Goal: Information Seeking & Learning: Check status

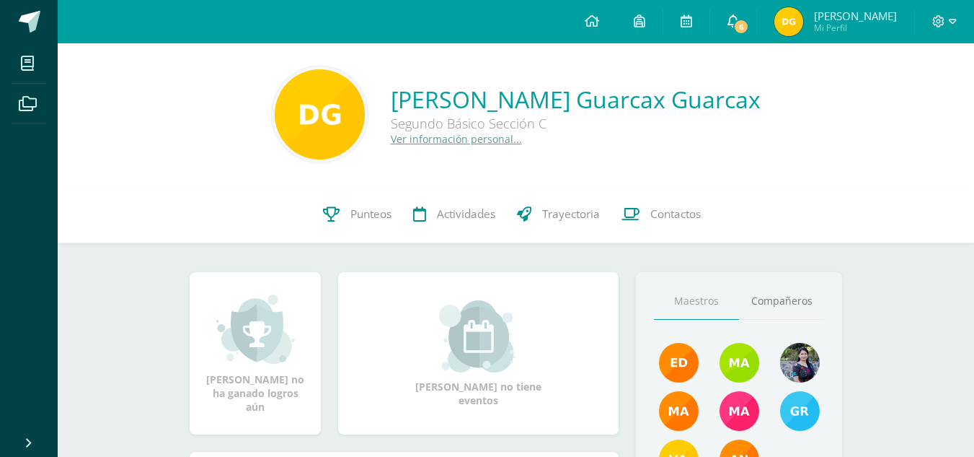
click at [757, 17] on link "6" at bounding box center [733, 21] width 46 height 43
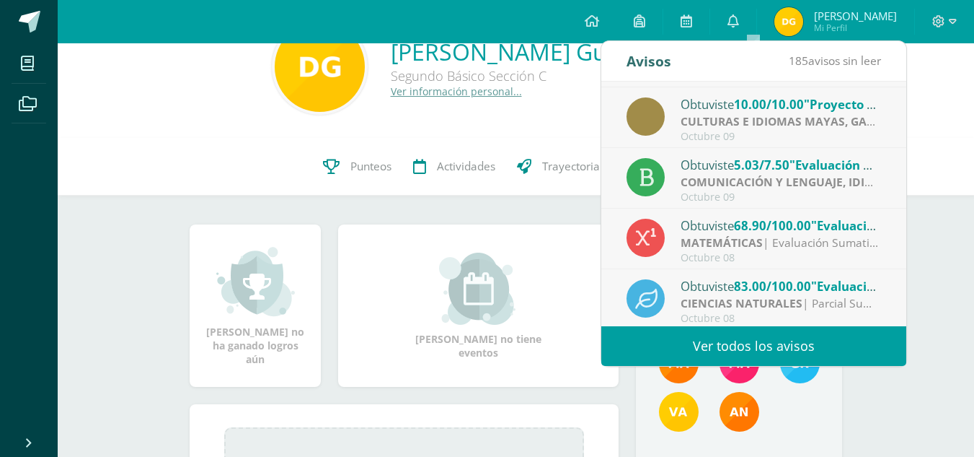
scroll to position [240, 0]
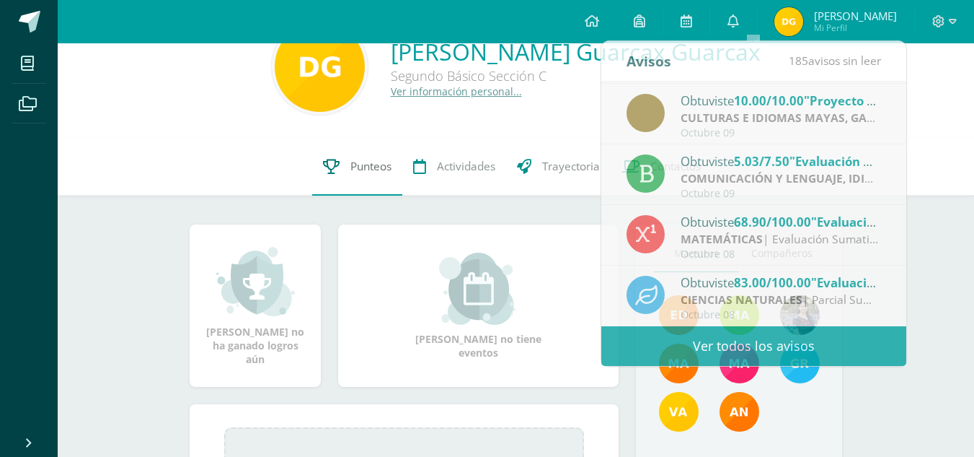
click at [364, 177] on link "Punteos" at bounding box center [357, 167] width 90 height 58
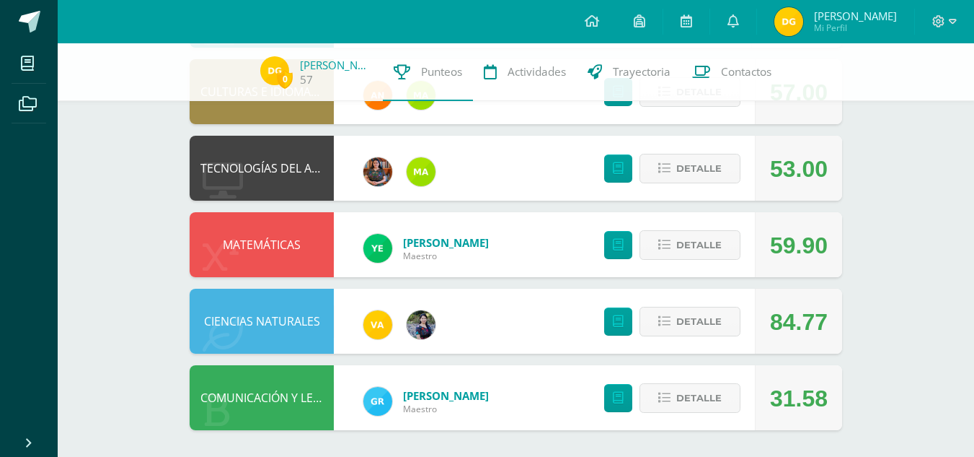
scroll to position [782, 0]
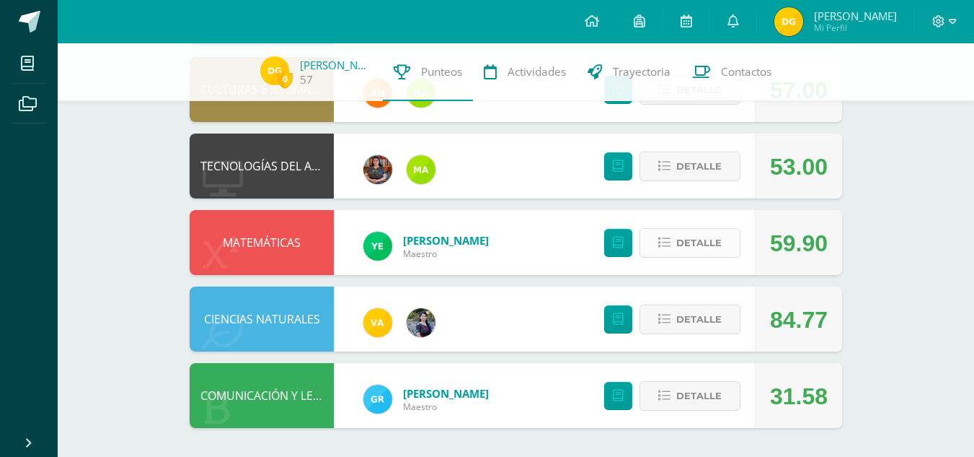
click at [667, 237] on icon at bounding box center [665, 243] width 12 height 12
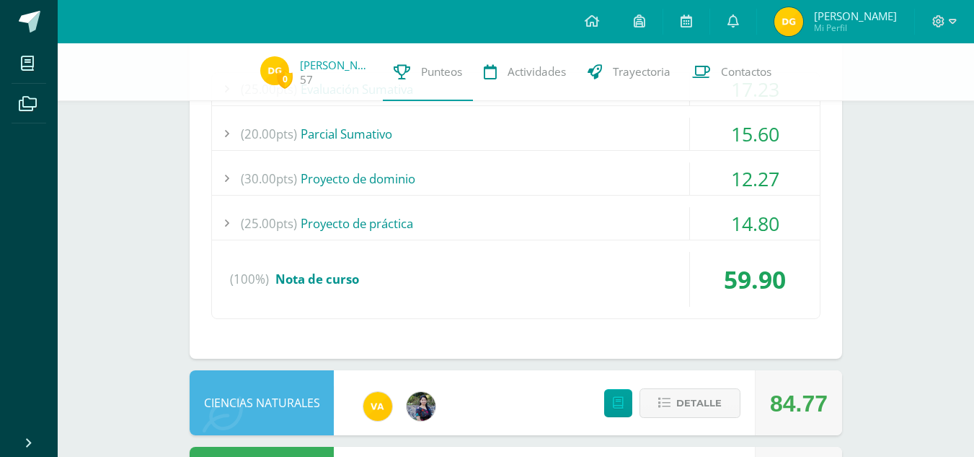
scroll to position [1078, 0]
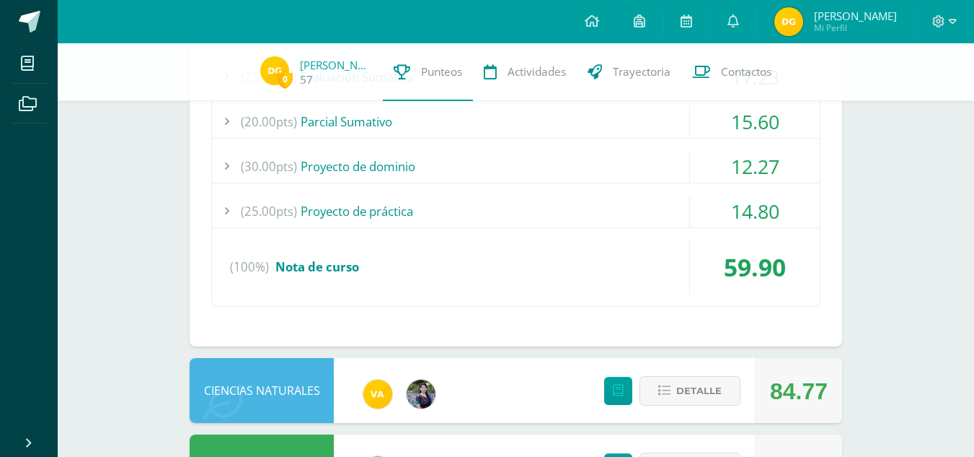
click at [738, 206] on div "14.80" at bounding box center [755, 211] width 130 height 32
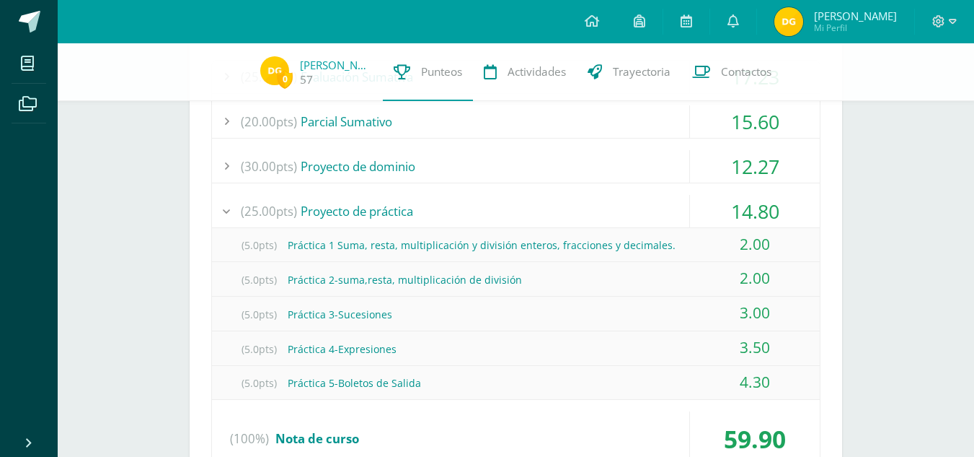
click at [738, 206] on div "14.80" at bounding box center [755, 211] width 130 height 32
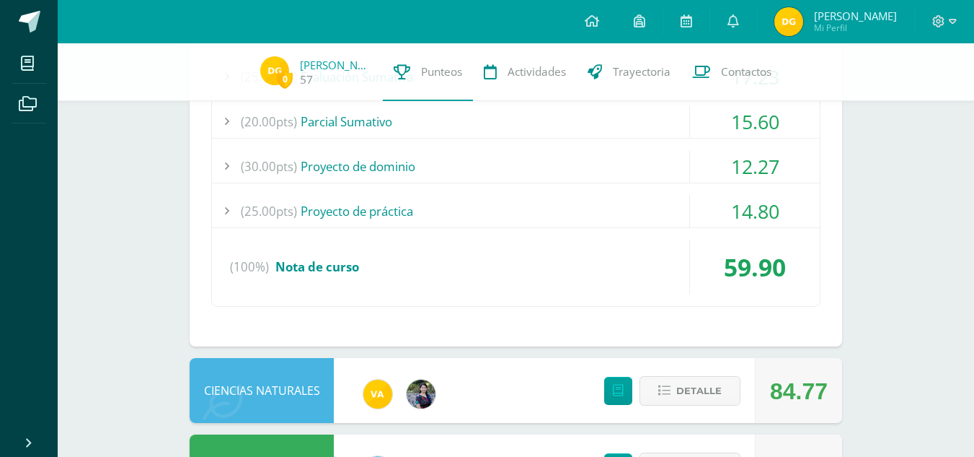
click at [738, 206] on div "14.80" at bounding box center [755, 211] width 130 height 32
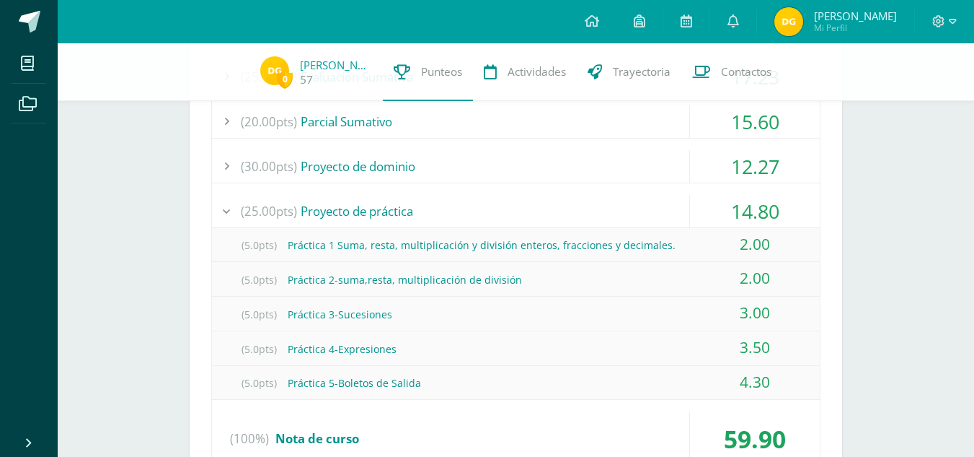
click at [738, 206] on div "14.80" at bounding box center [755, 211] width 130 height 32
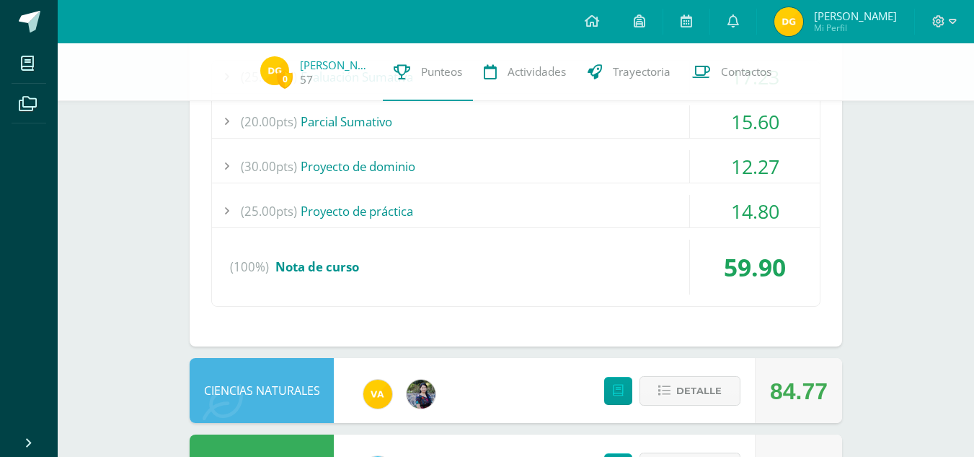
click at [752, 171] on div "12.27" at bounding box center [755, 166] width 130 height 32
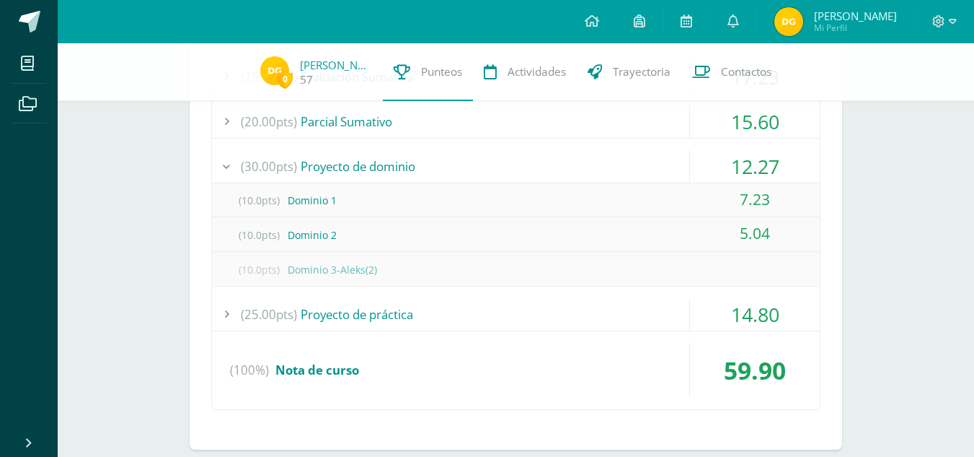
click at [752, 171] on div "12.27" at bounding box center [755, 166] width 130 height 32
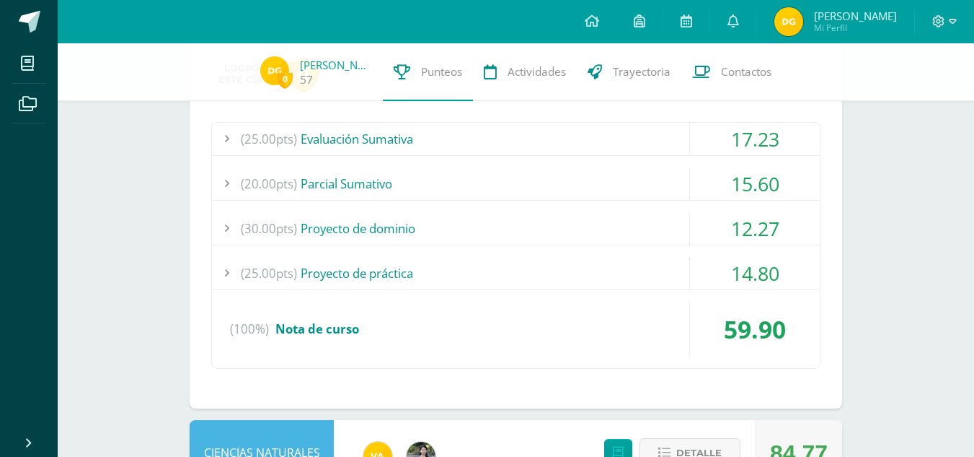
scroll to position [1015, 0]
click at [752, 185] on div "15.60" at bounding box center [755, 184] width 130 height 32
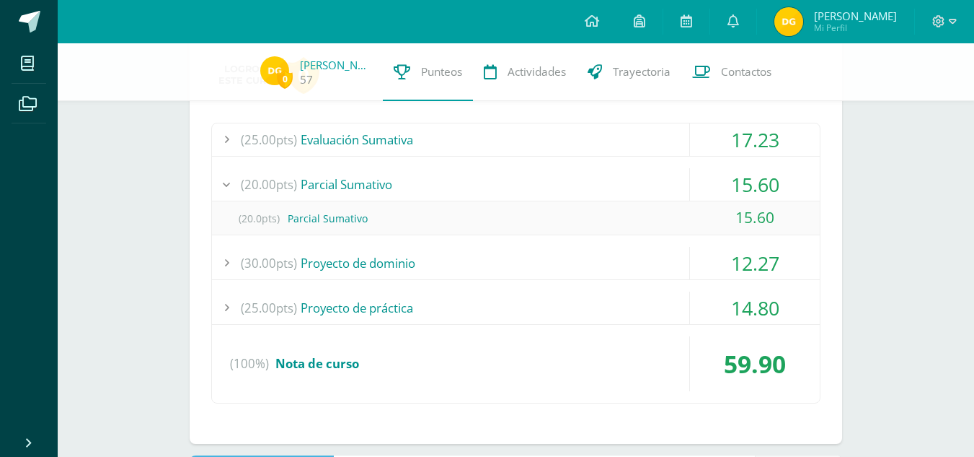
click at [752, 185] on div "15.60" at bounding box center [755, 184] width 130 height 32
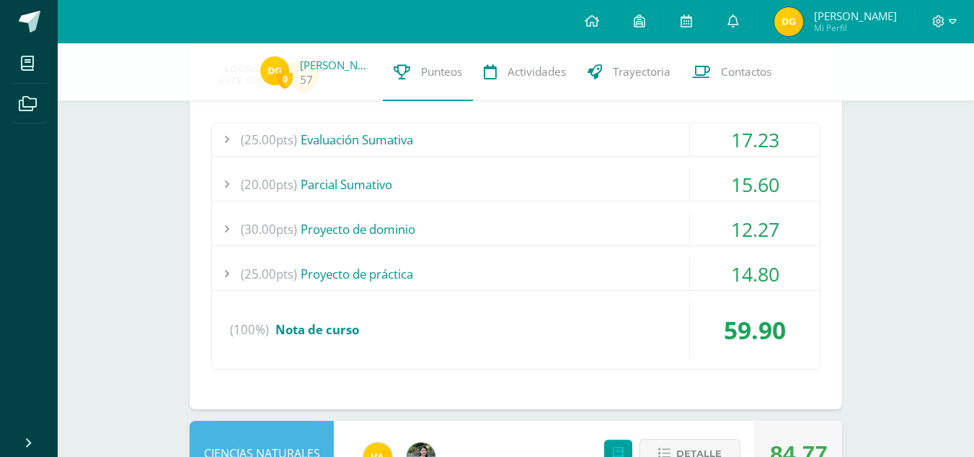
click at [767, 129] on div "17.23" at bounding box center [755, 139] width 130 height 32
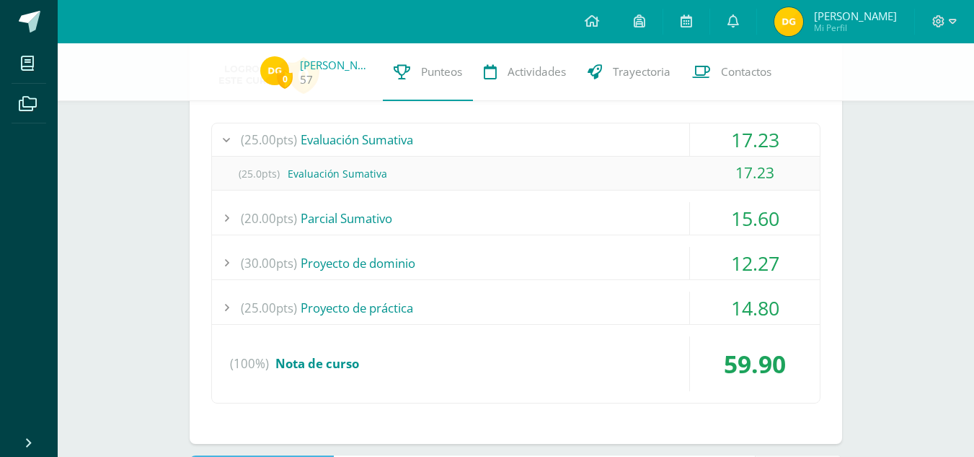
click at [767, 129] on div "17.23" at bounding box center [755, 139] width 130 height 32
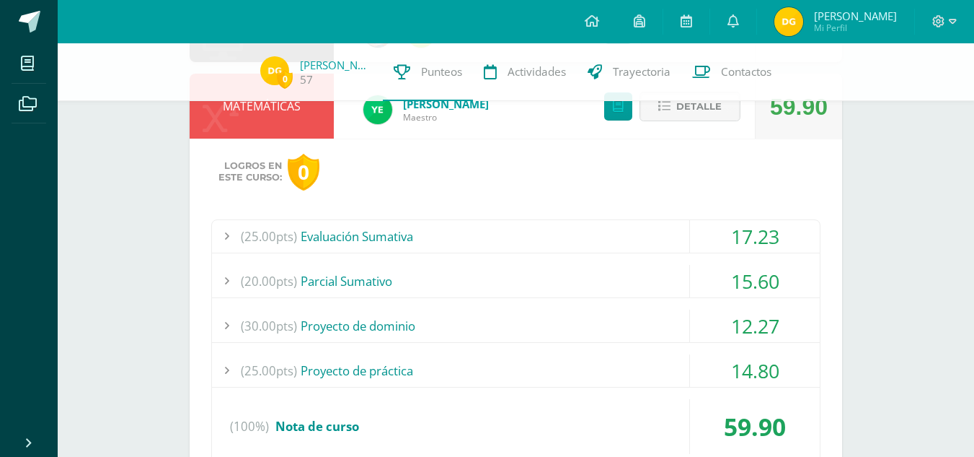
scroll to position [917, 0]
click at [718, 113] on span "Detalle" at bounding box center [699, 107] width 45 height 27
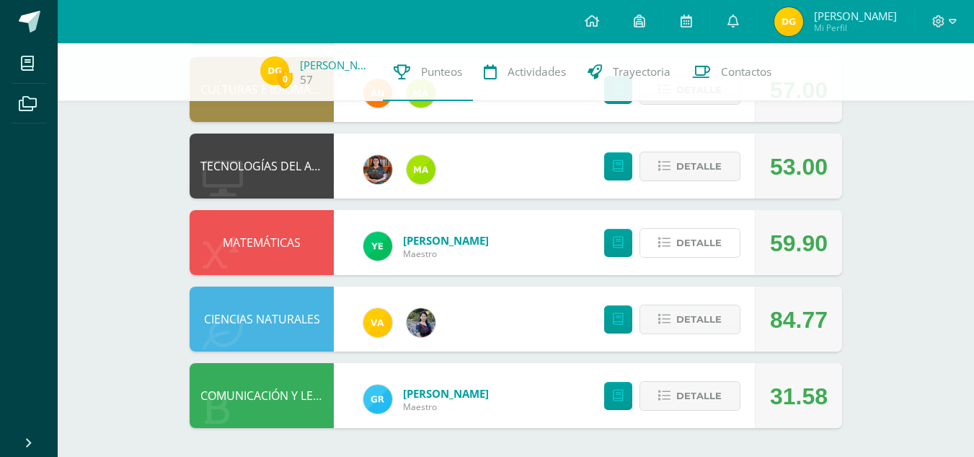
scroll to position [782, 0]
click at [722, 401] on button "Detalle" at bounding box center [690, 396] width 101 height 30
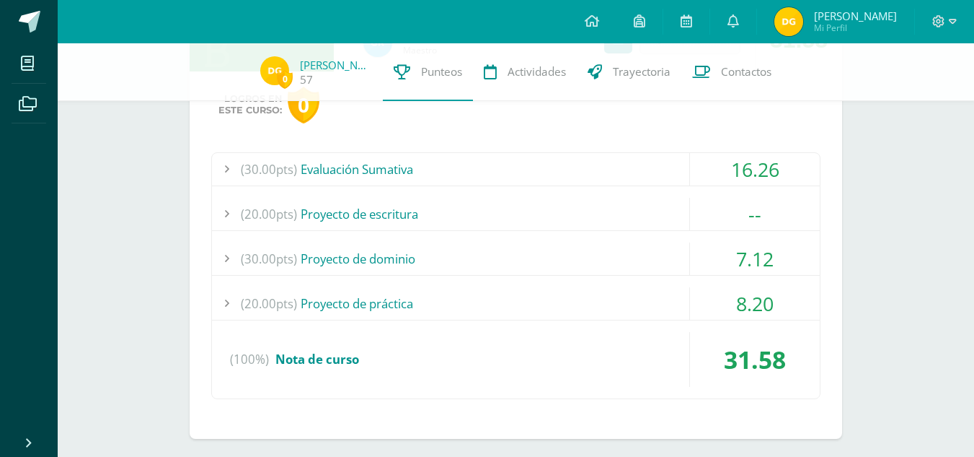
scroll to position [1149, 0]
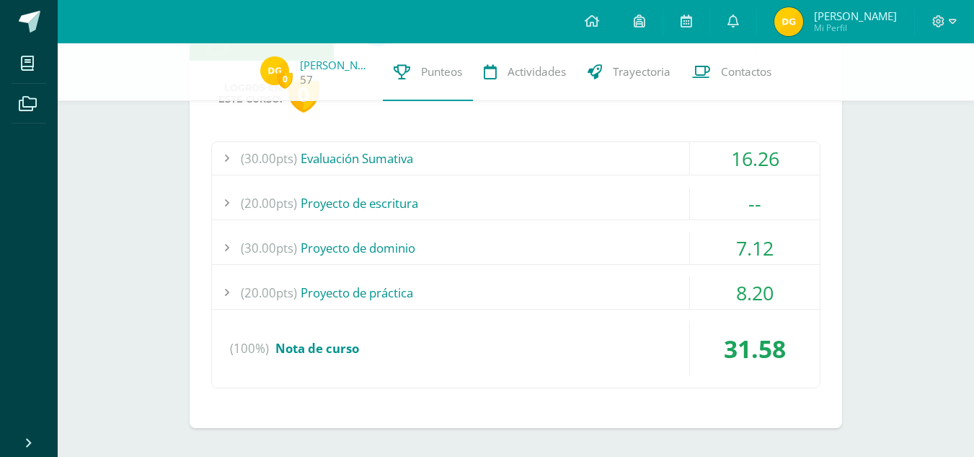
click at [749, 250] on div "7.12" at bounding box center [755, 248] width 130 height 32
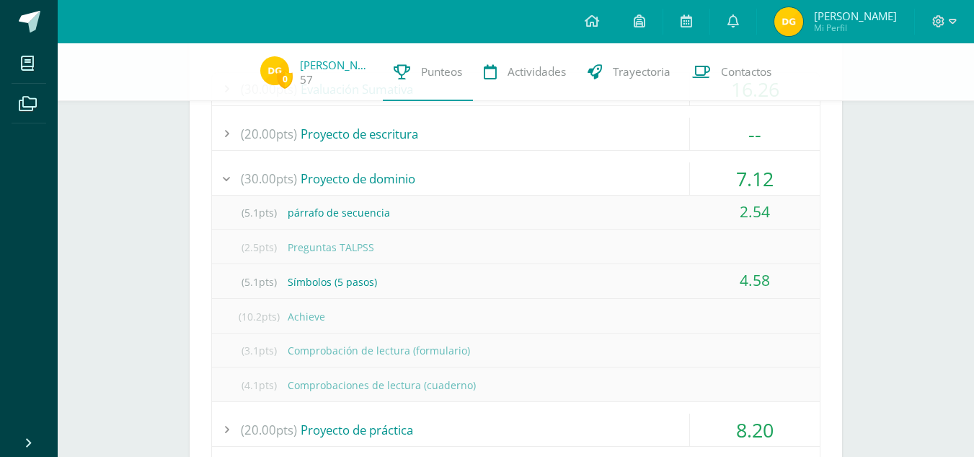
scroll to position [1219, 0]
click at [757, 164] on div "7.12" at bounding box center [755, 178] width 130 height 32
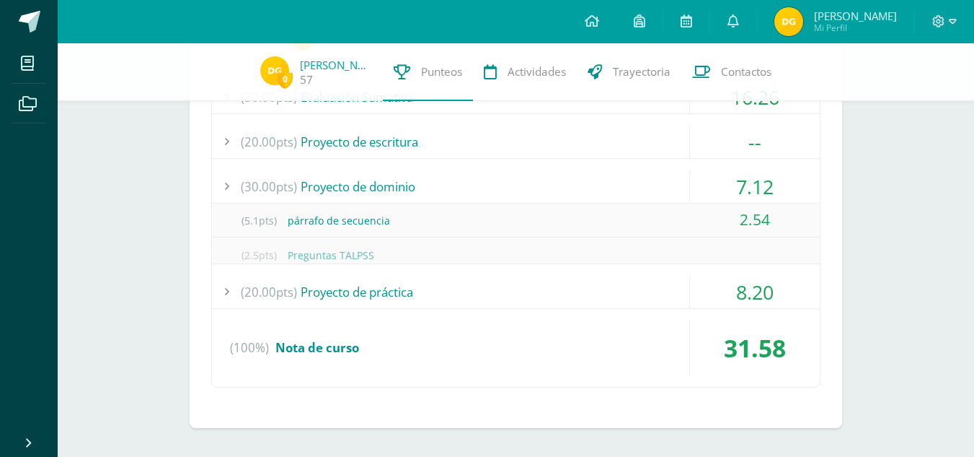
scroll to position [1149, 0]
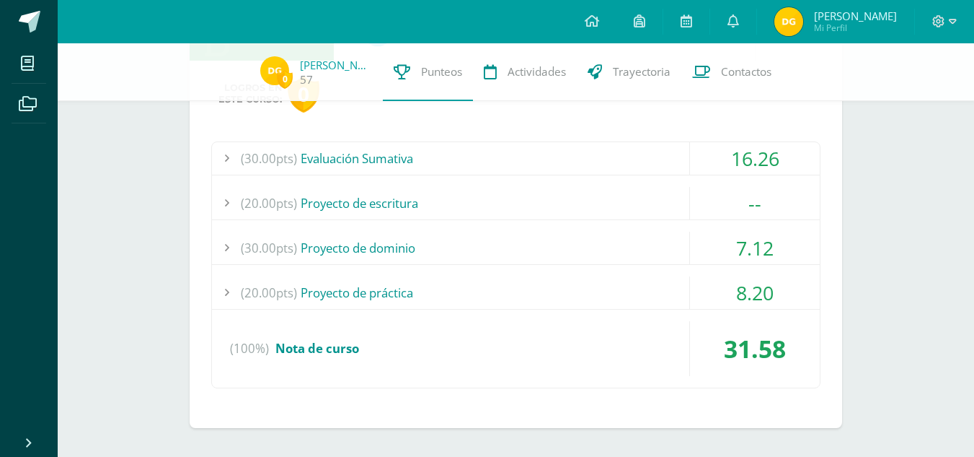
click at [741, 309] on div "(20.00pts) Proyecto de práctica 8.20" at bounding box center [516, 292] width 608 height 33
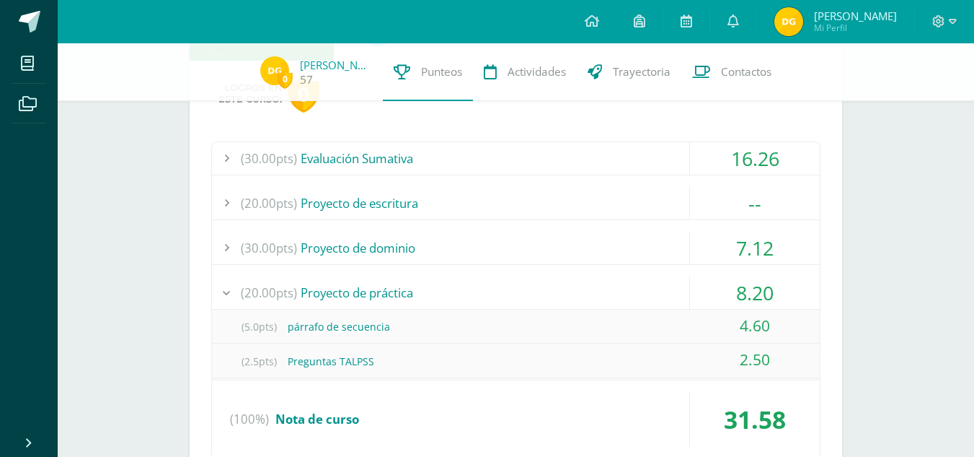
scroll to position [1219, 0]
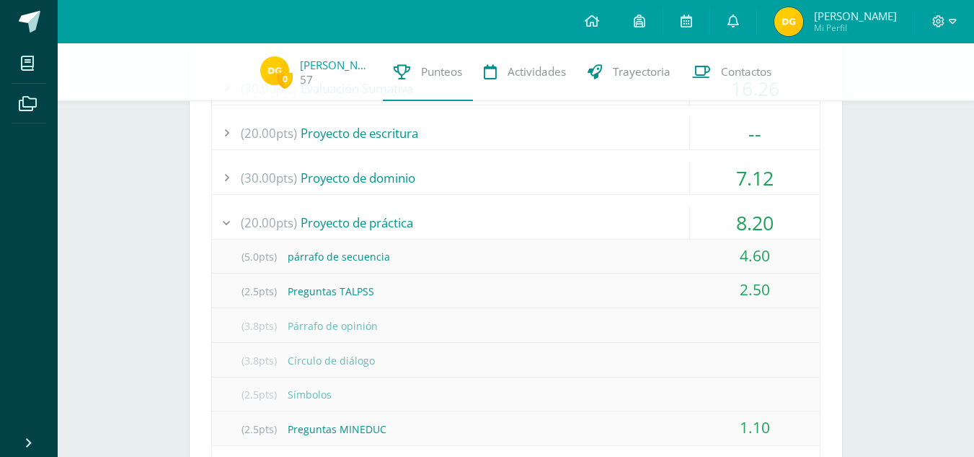
click at [751, 182] on div "7.12" at bounding box center [755, 178] width 130 height 32
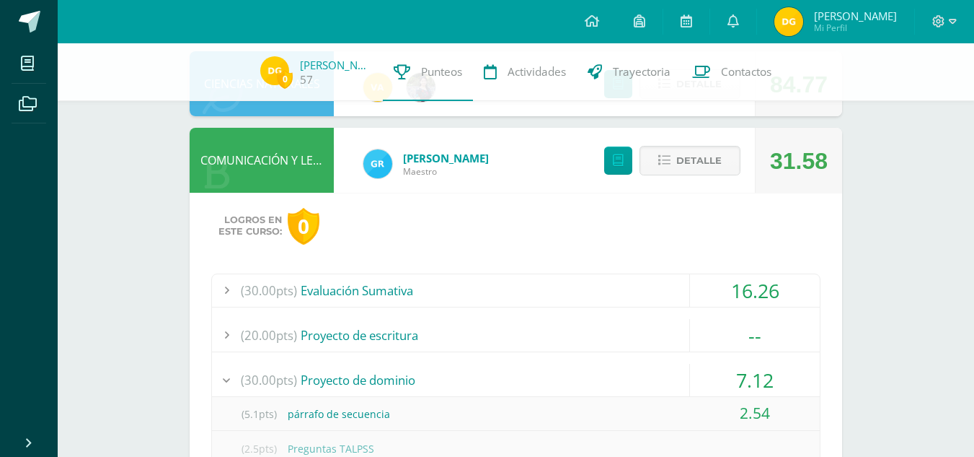
scroll to position [1016, 0]
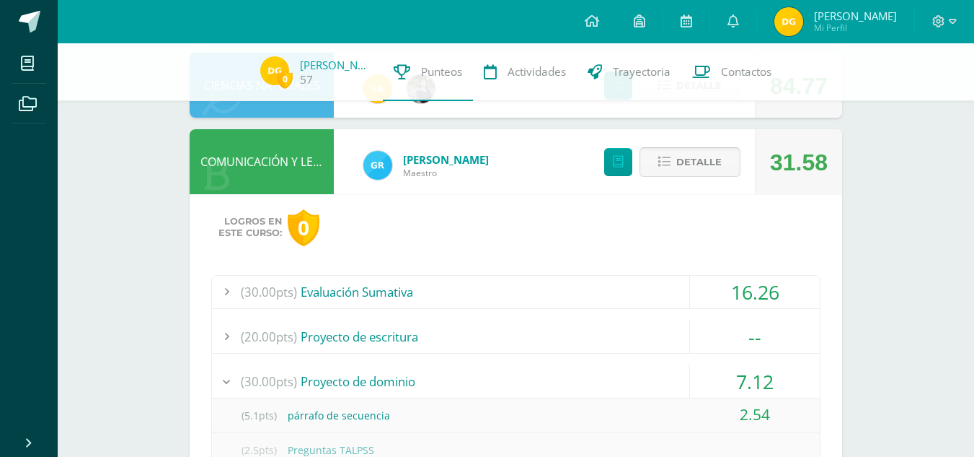
click at [690, 172] on span "Detalle" at bounding box center [699, 162] width 45 height 27
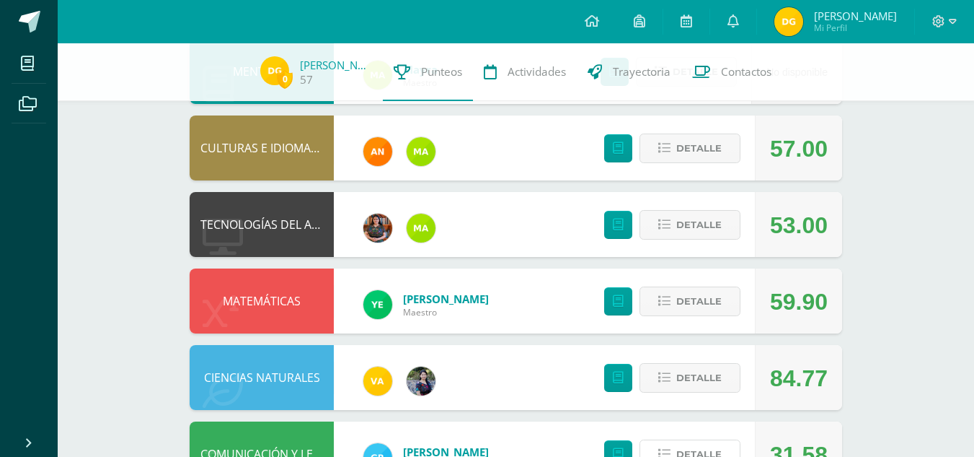
scroll to position [722, 0]
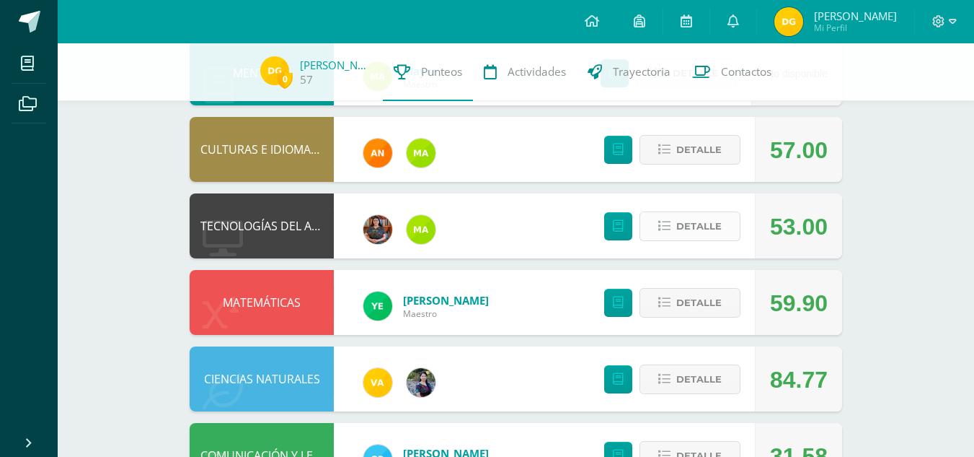
click at [692, 228] on span "Detalle" at bounding box center [699, 226] width 45 height 27
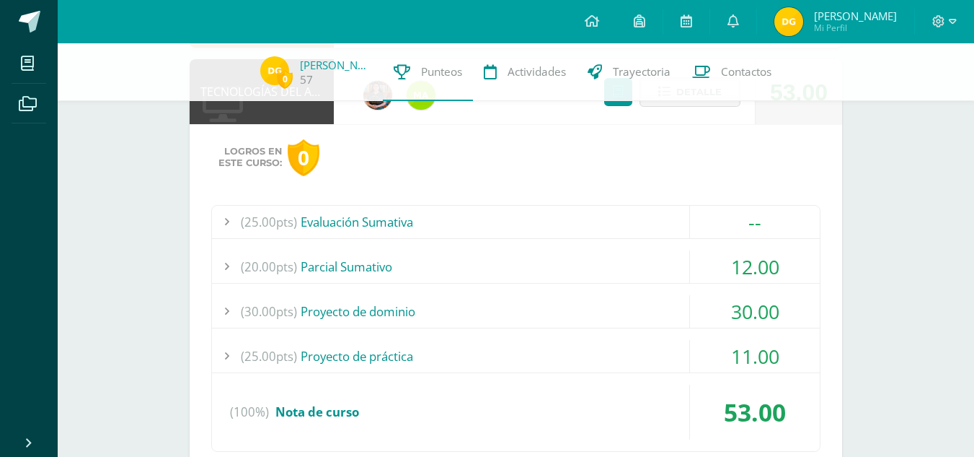
scroll to position [860, 0]
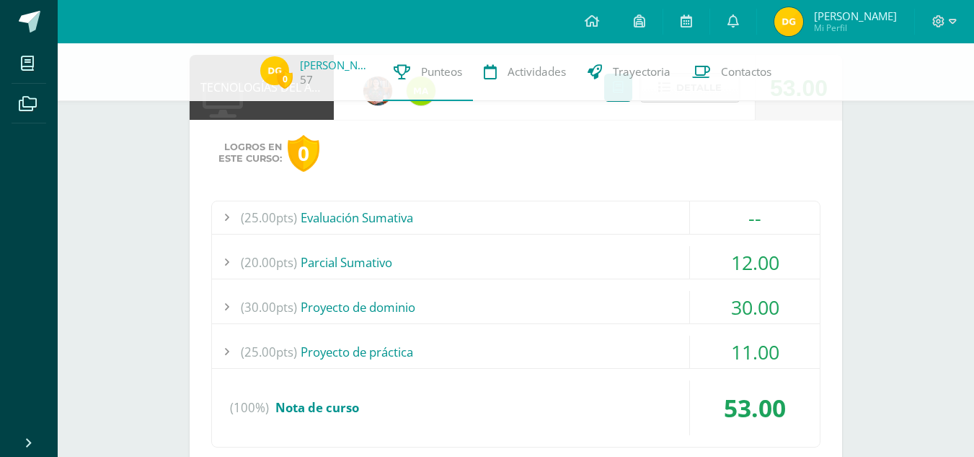
click at [746, 274] on div "12.00" at bounding box center [755, 262] width 130 height 32
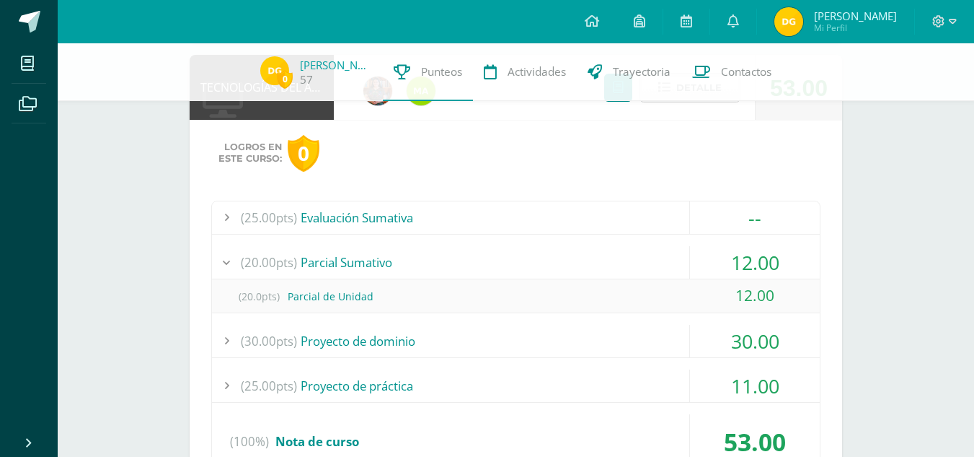
click at [746, 274] on div "12.00" at bounding box center [755, 262] width 130 height 32
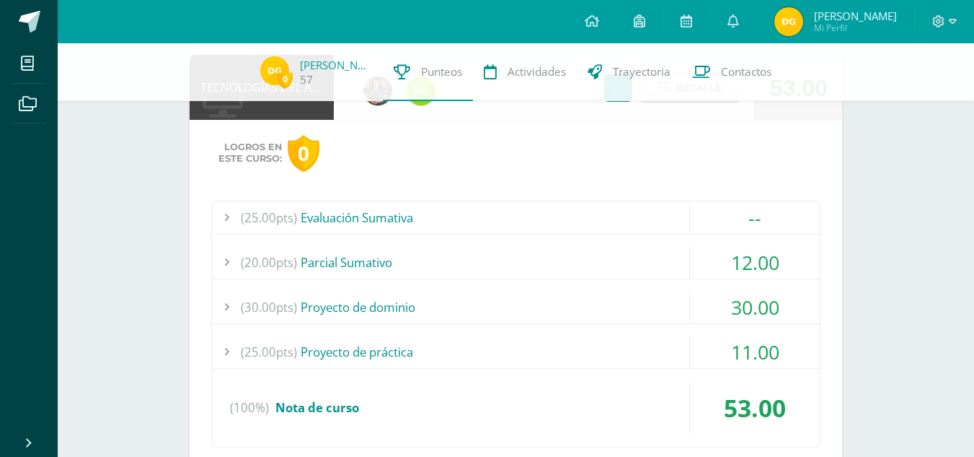
click at [770, 294] on div "30.00" at bounding box center [755, 307] width 130 height 32
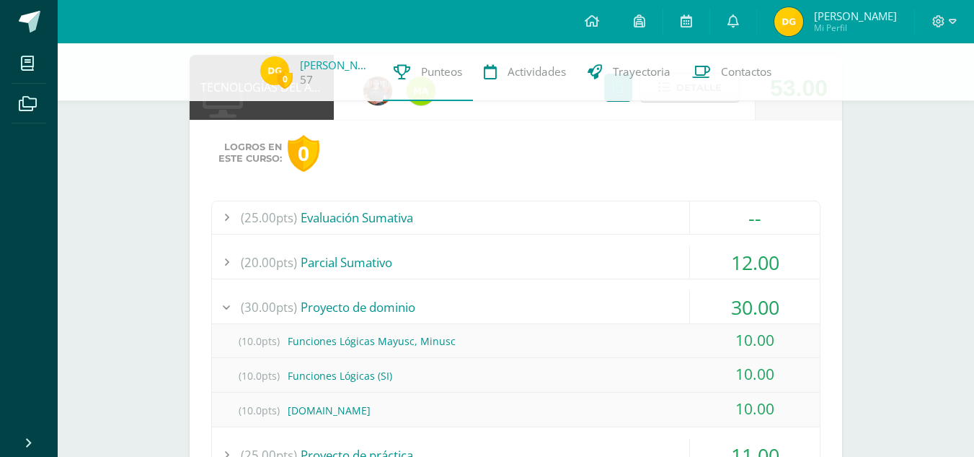
click at [770, 294] on div "30.00" at bounding box center [755, 307] width 130 height 32
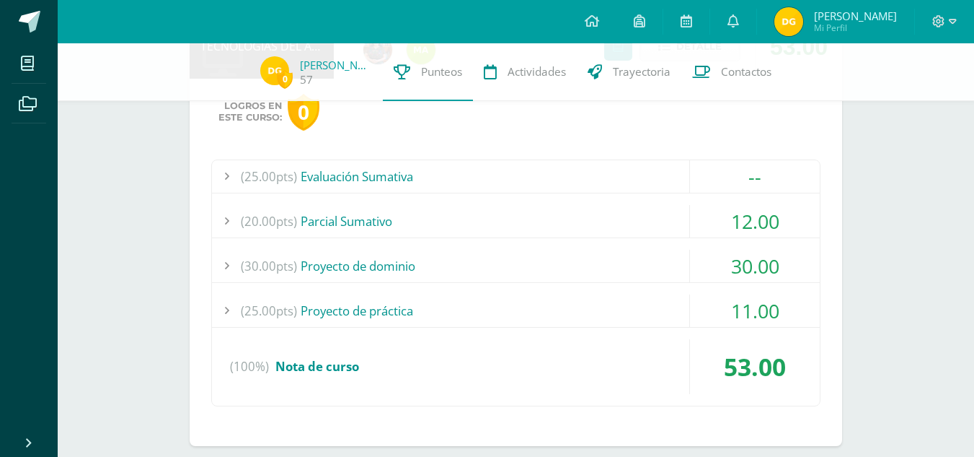
scroll to position [904, 0]
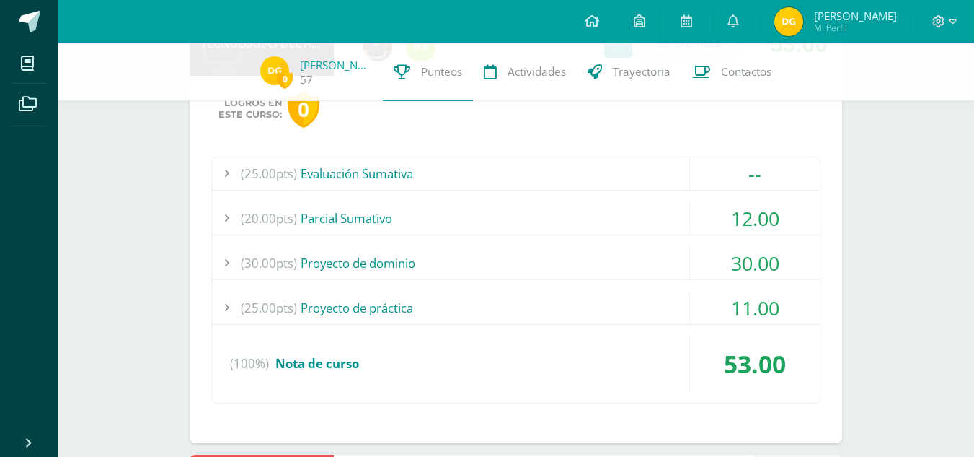
click at [759, 318] on div "11.00" at bounding box center [755, 307] width 130 height 32
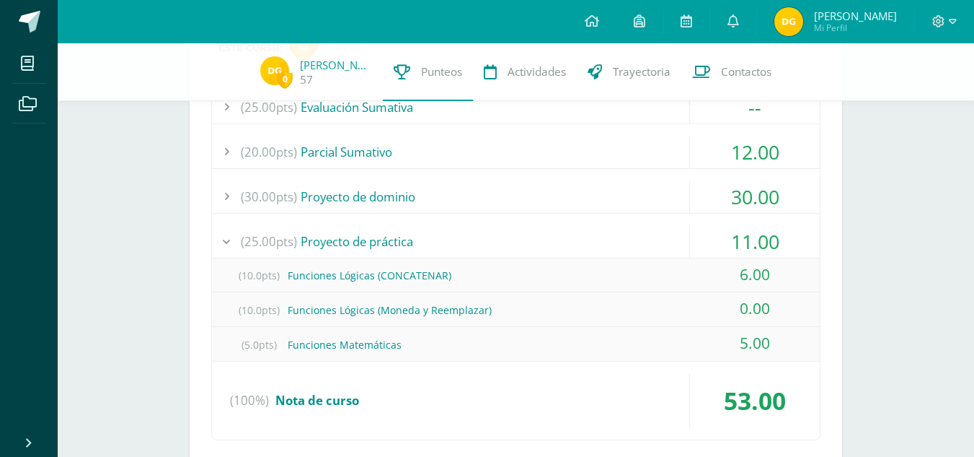
scroll to position [973, 0]
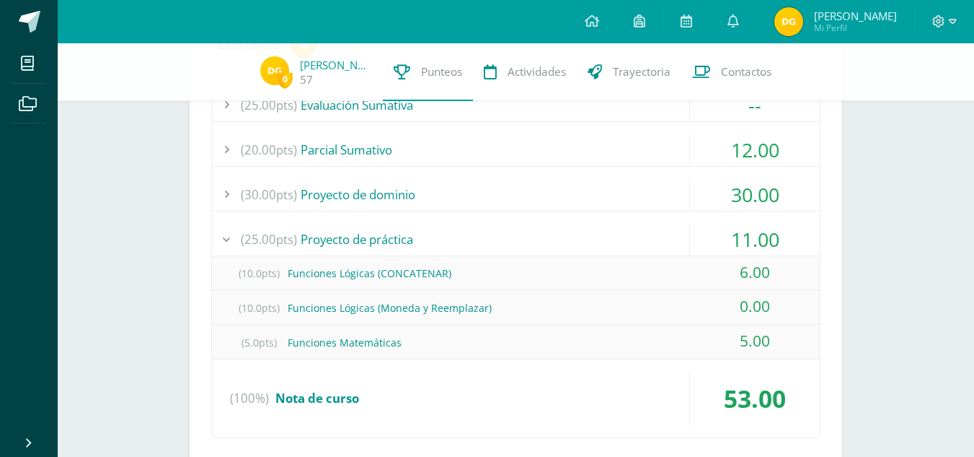
click at [762, 226] on div "11.00" at bounding box center [755, 239] width 130 height 32
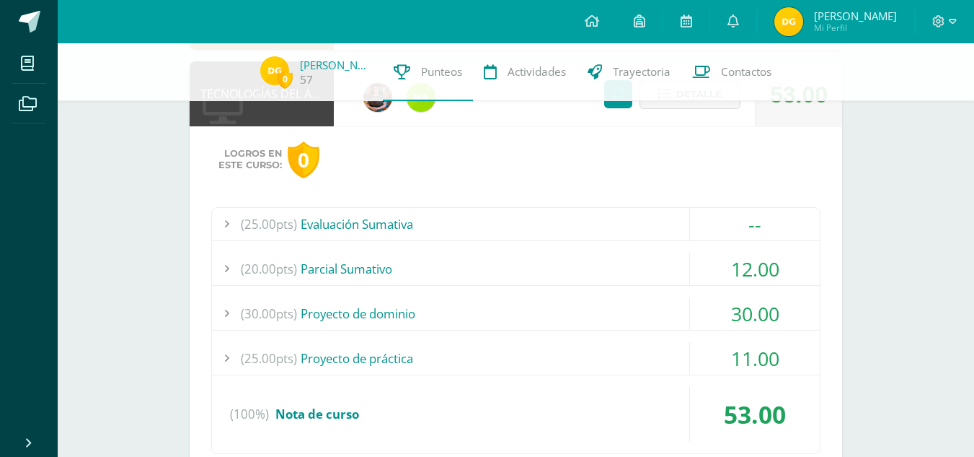
scroll to position [851, 0]
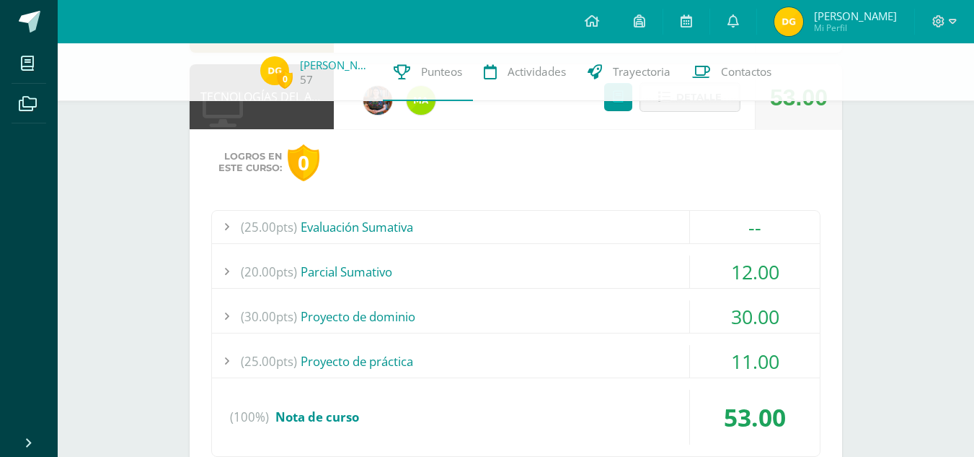
click at [762, 226] on div "--" at bounding box center [755, 227] width 130 height 32
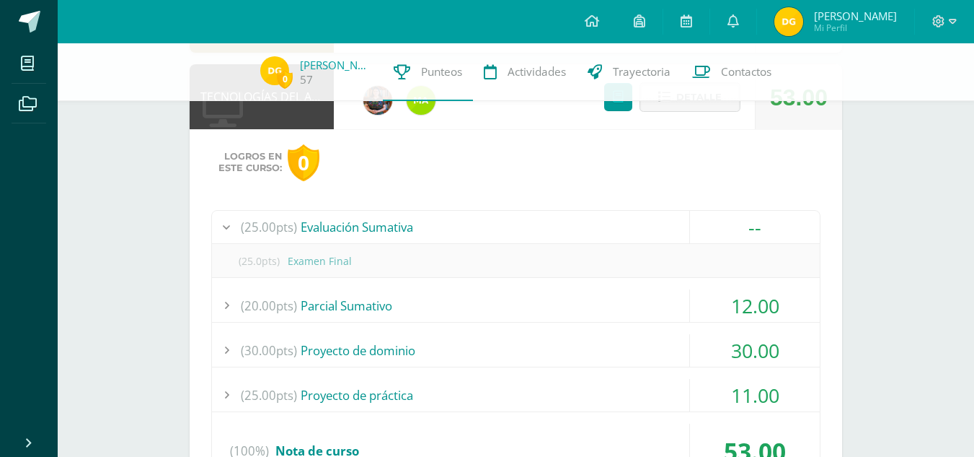
click at [762, 226] on div "--" at bounding box center [755, 227] width 130 height 32
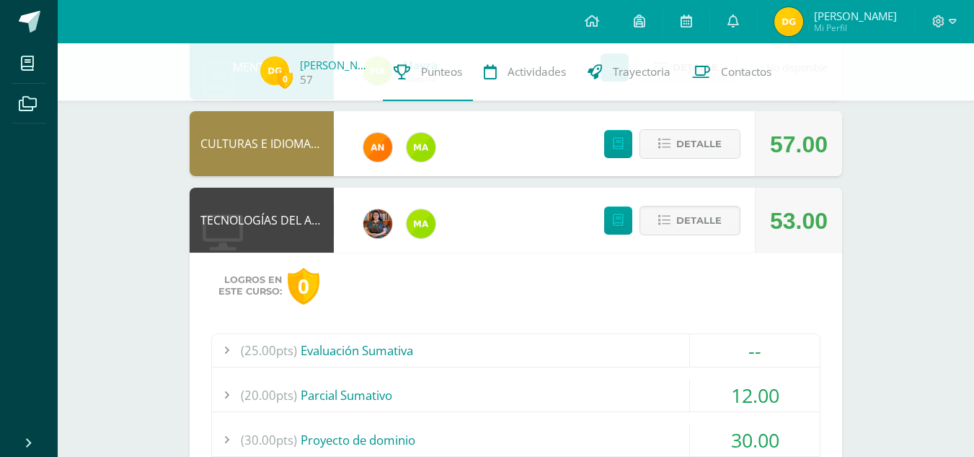
scroll to position [727, 0]
click at [735, 229] on button "Detalle" at bounding box center [690, 221] width 101 height 30
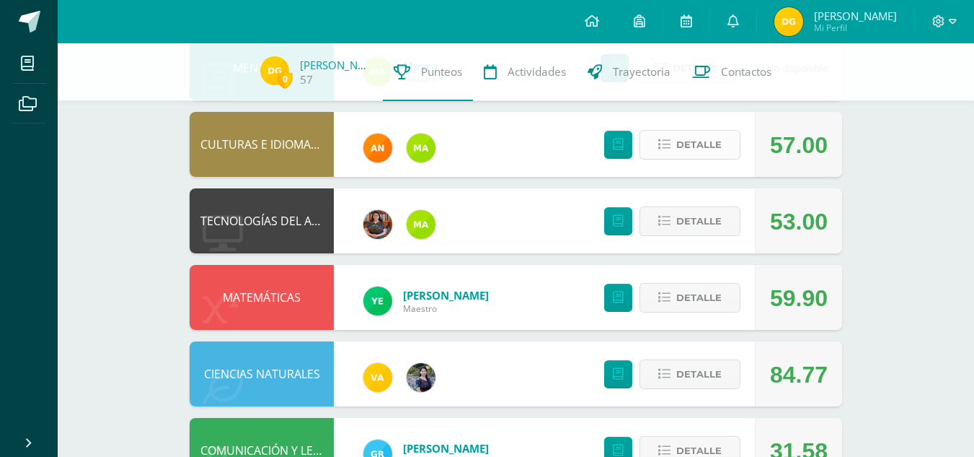
click at [713, 146] on span "Detalle" at bounding box center [699, 144] width 45 height 27
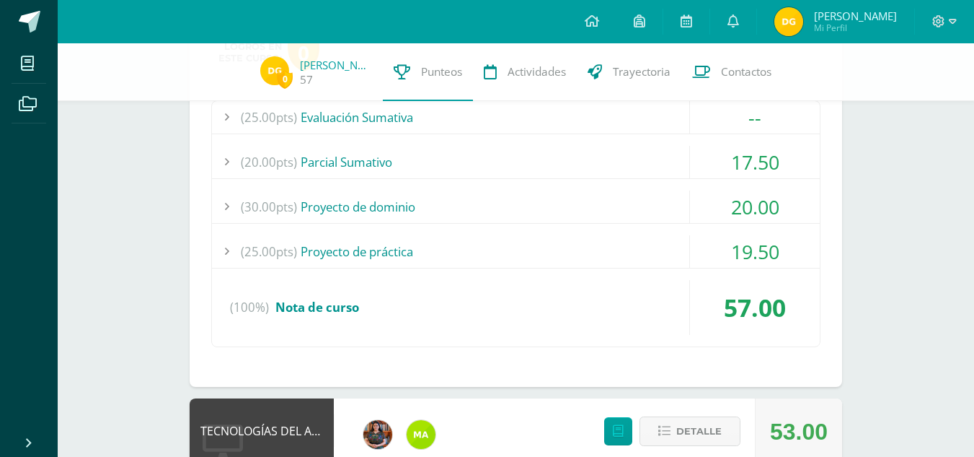
scroll to position [885, 0]
click at [744, 206] on div "20.00" at bounding box center [755, 206] width 130 height 32
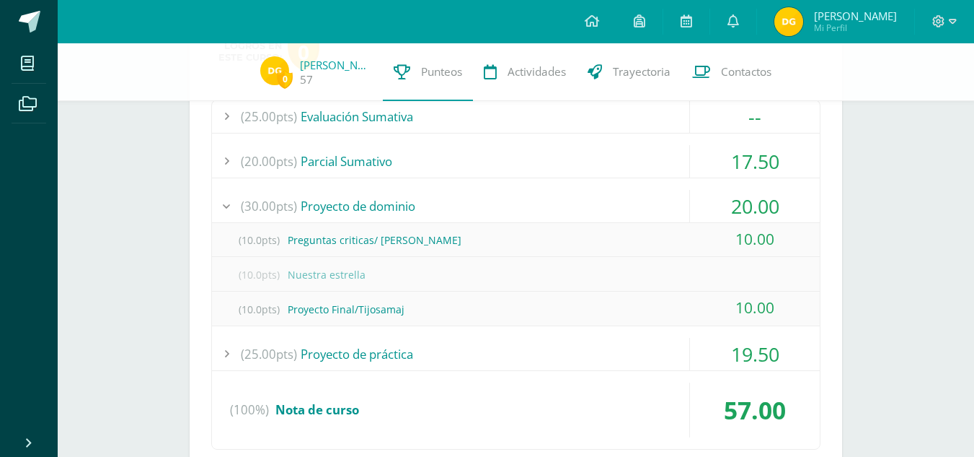
click at [744, 206] on div "20.00" at bounding box center [755, 206] width 130 height 32
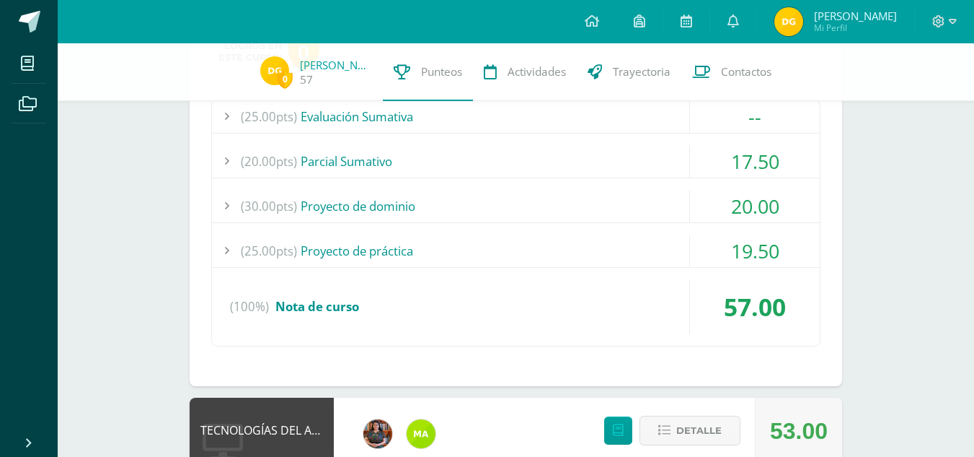
click at [746, 239] on div "19.50" at bounding box center [755, 250] width 130 height 32
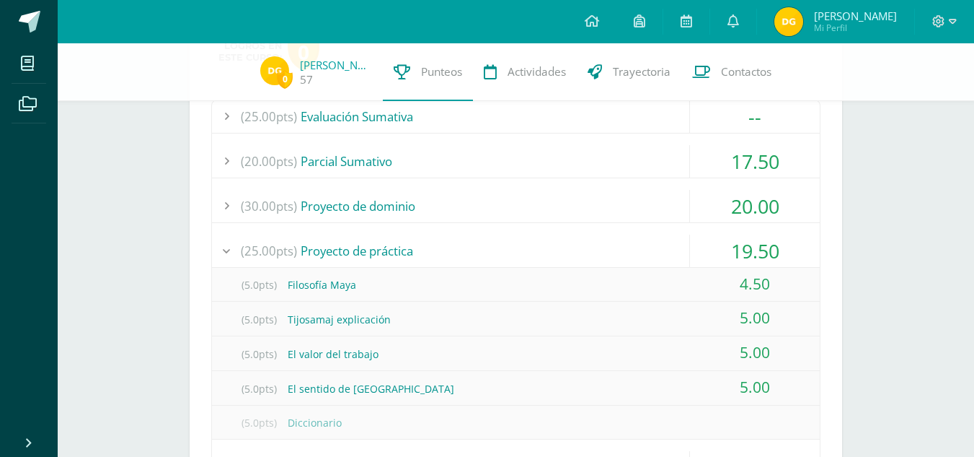
click at [746, 239] on div "19.50" at bounding box center [755, 250] width 130 height 32
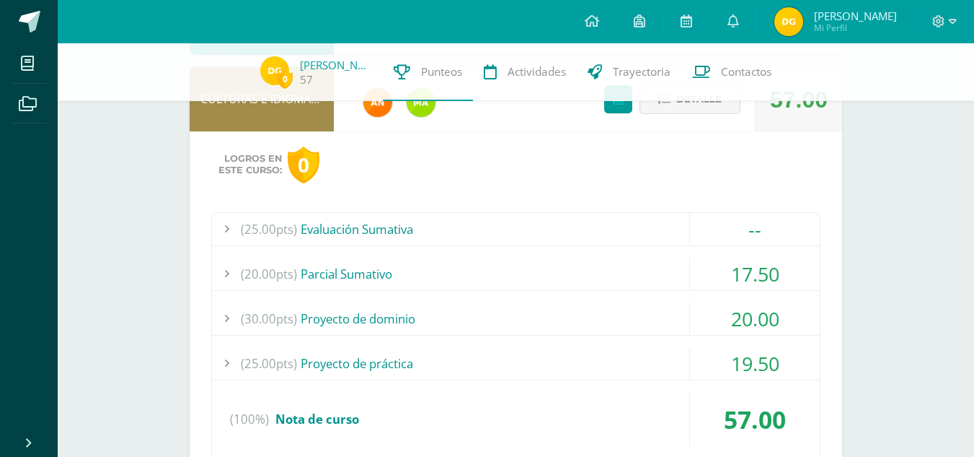
scroll to position [772, 0]
click at [763, 247] on div "(25.00pts) Evaluación Sumativa -- (25.0pts) Evaluación final" at bounding box center [515, 336] width 609 height 247
click at [763, 241] on div "--" at bounding box center [755, 229] width 130 height 32
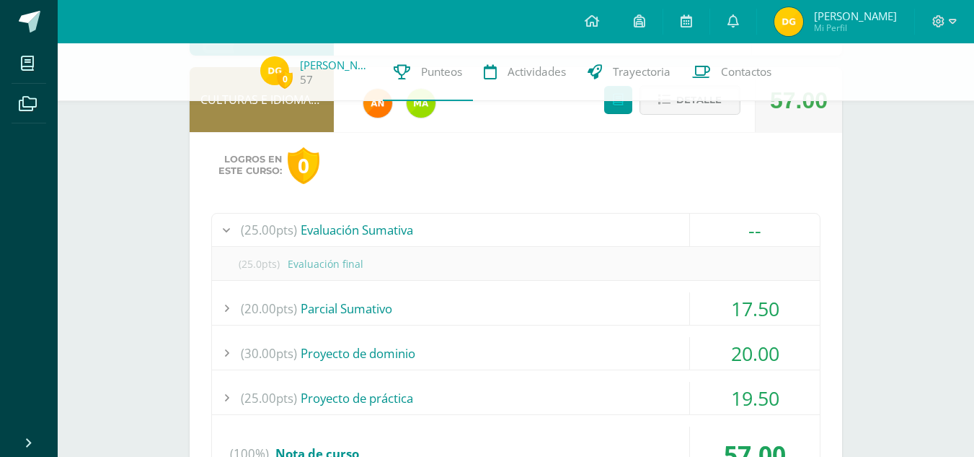
click at [763, 241] on div "--" at bounding box center [755, 229] width 130 height 32
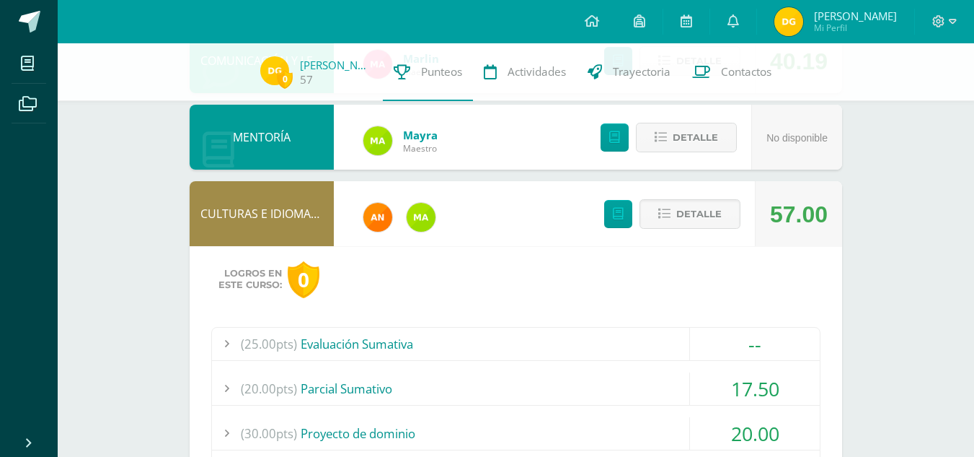
scroll to position [656, 0]
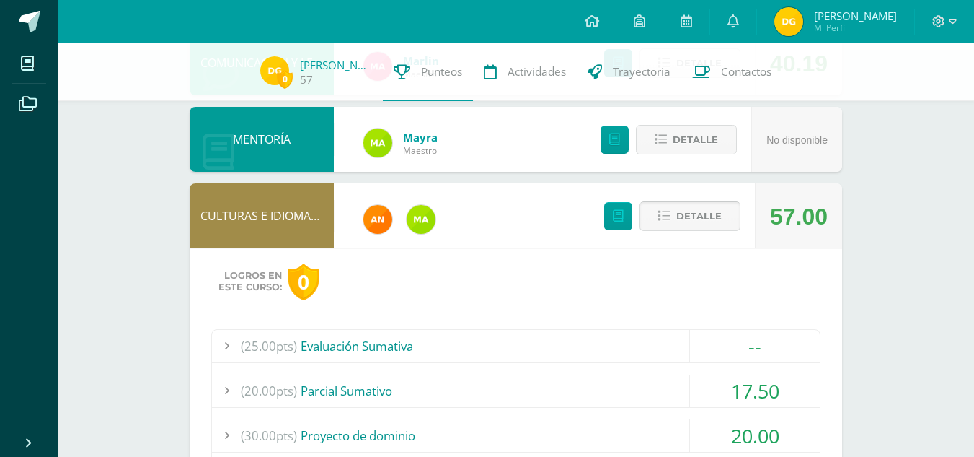
click at [727, 222] on button "Detalle" at bounding box center [690, 216] width 101 height 30
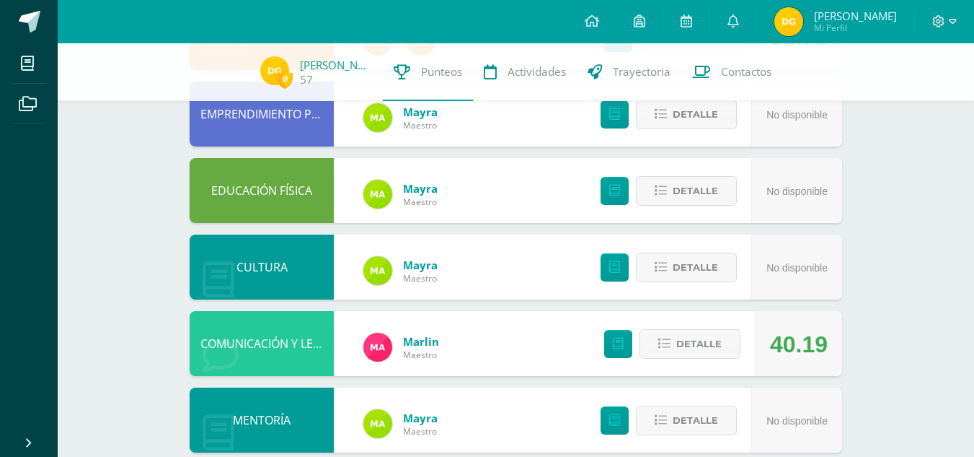
scroll to position [44, 0]
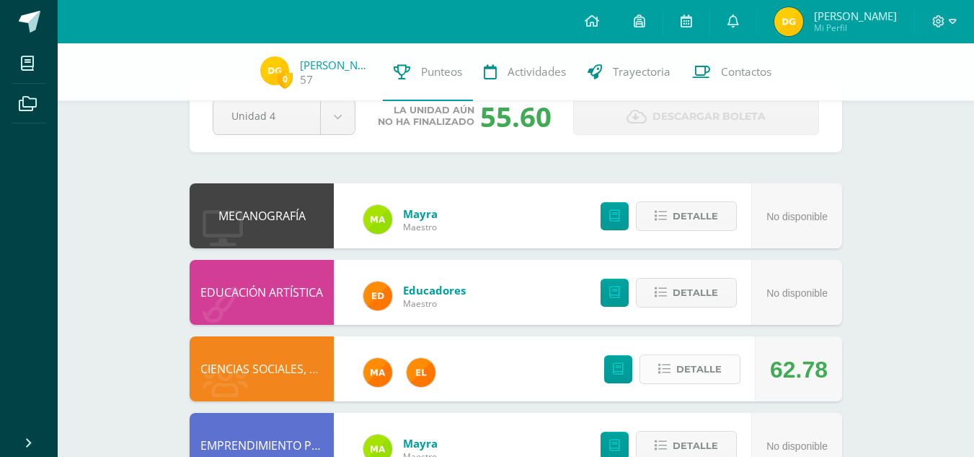
click at [679, 379] on span "Detalle" at bounding box center [699, 369] width 45 height 27
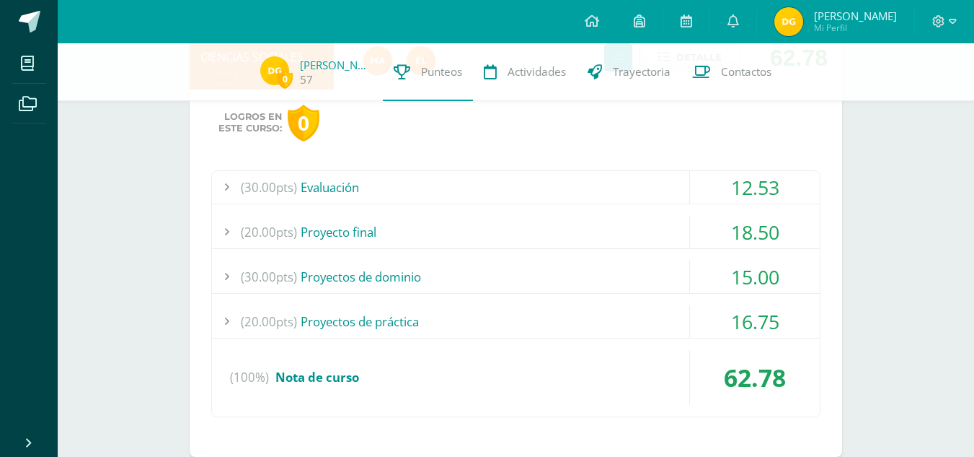
scroll to position [370, 0]
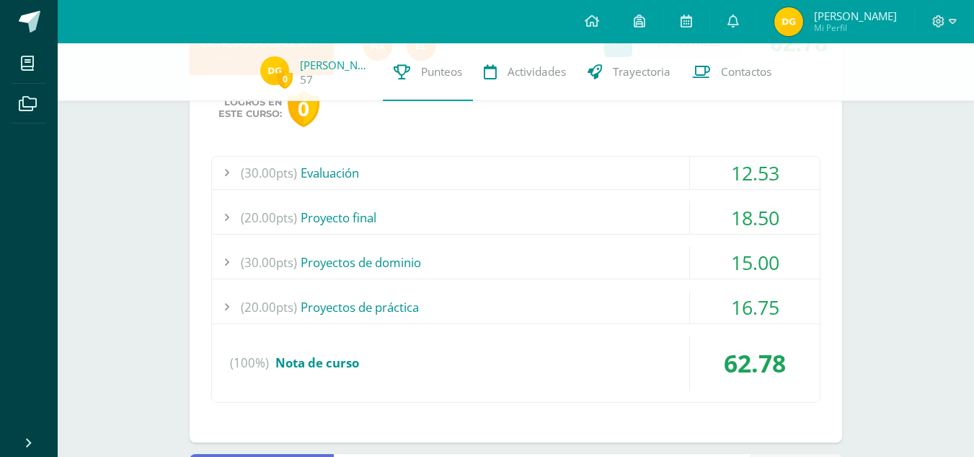
click at [752, 164] on div "12.53" at bounding box center [755, 173] width 130 height 32
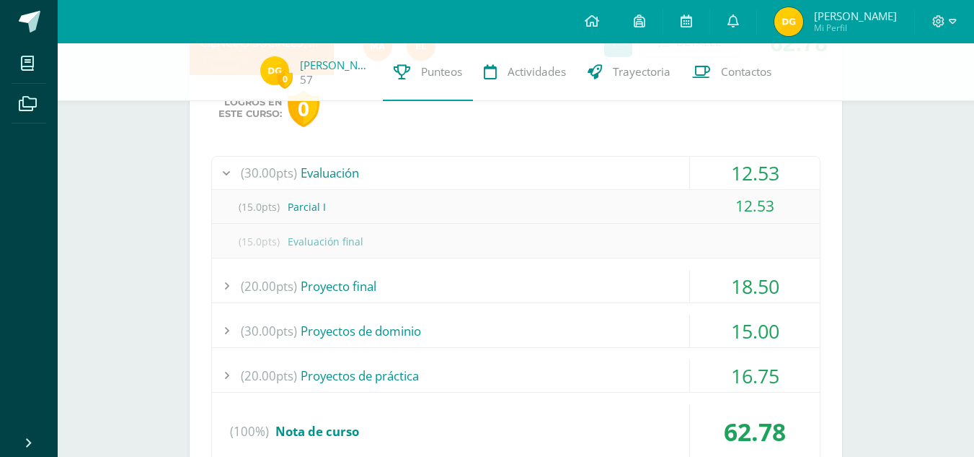
click at [752, 164] on div "12.53" at bounding box center [755, 173] width 130 height 32
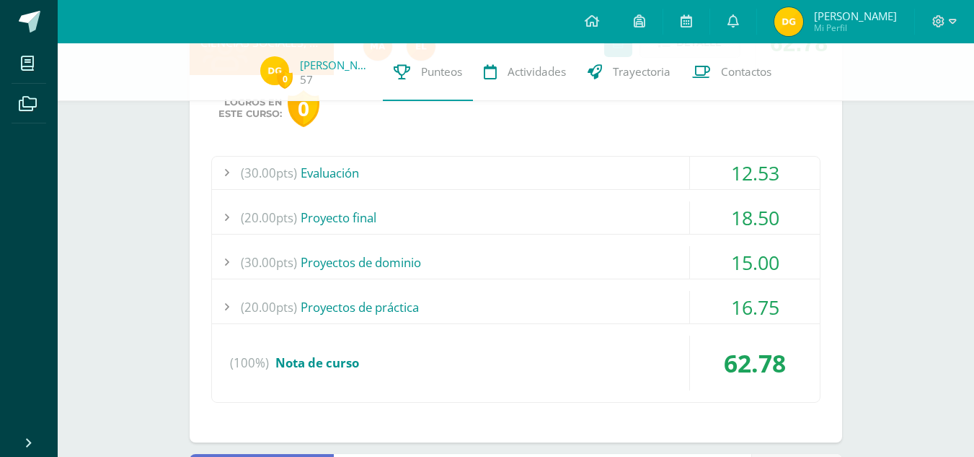
click at [756, 214] on div "18.50" at bounding box center [755, 217] width 130 height 32
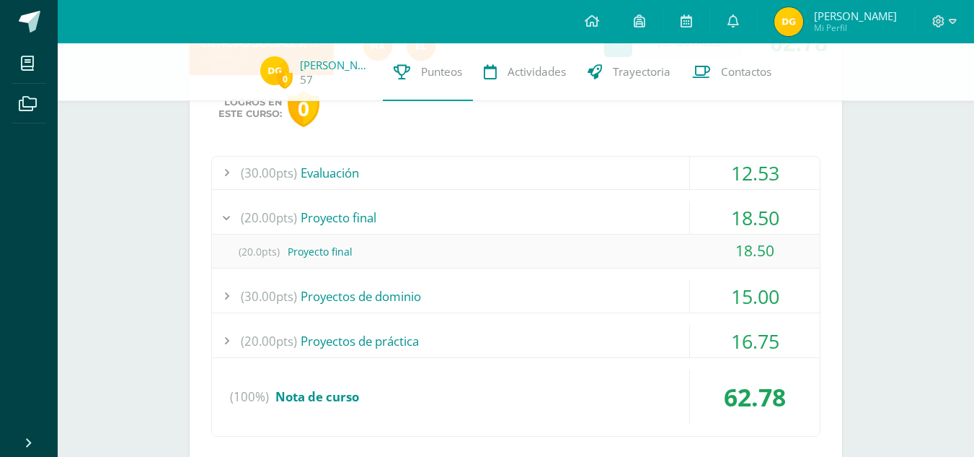
click at [756, 214] on div "18.50" at bounding box center [755, 217] width 130 height 32
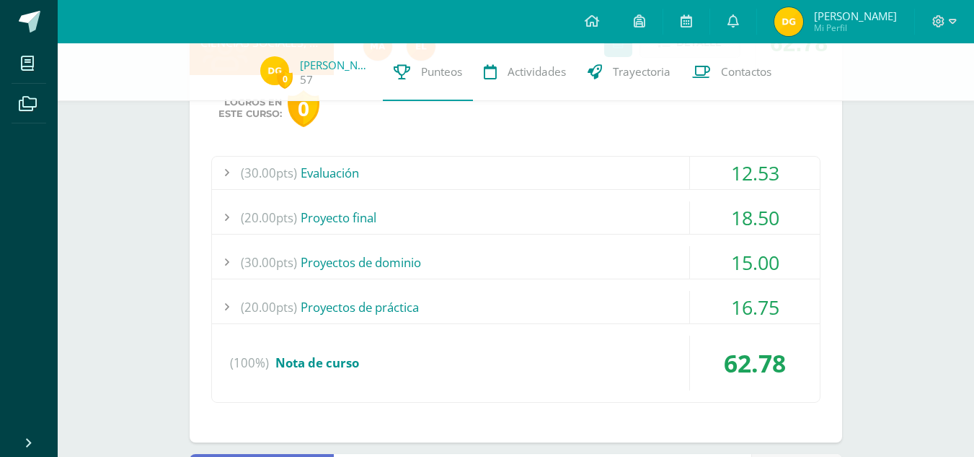
click at [743, 257] on div "15.00" at bounding box center [755, 262] width 130 height 32
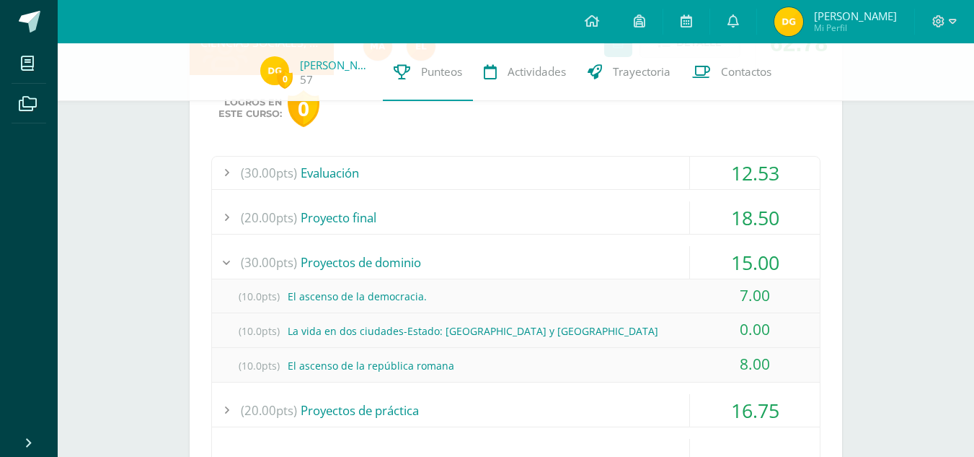
click at [743, 257] on div "15.00" at bounding box center [755, 262] width 130 height 32
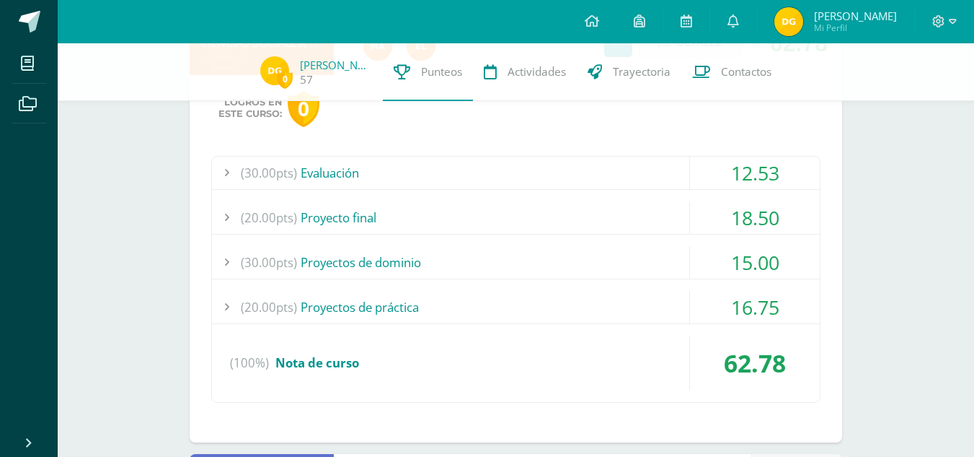
click at [751, 301] on div "16.75" at bounding box center [755, 307] width 130 height 32
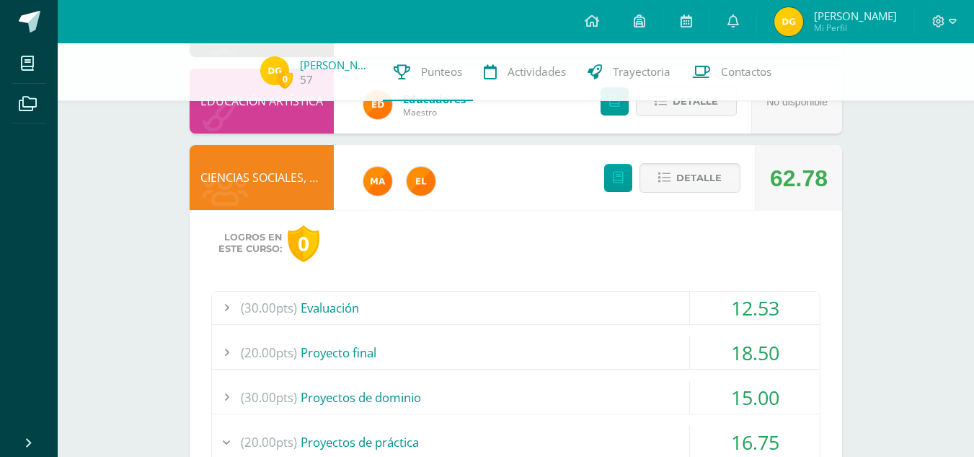
scroll to position [234, 0]
click at [721, 176] on span "Detalle" at bounding box center [699, 178] width 45 height 27
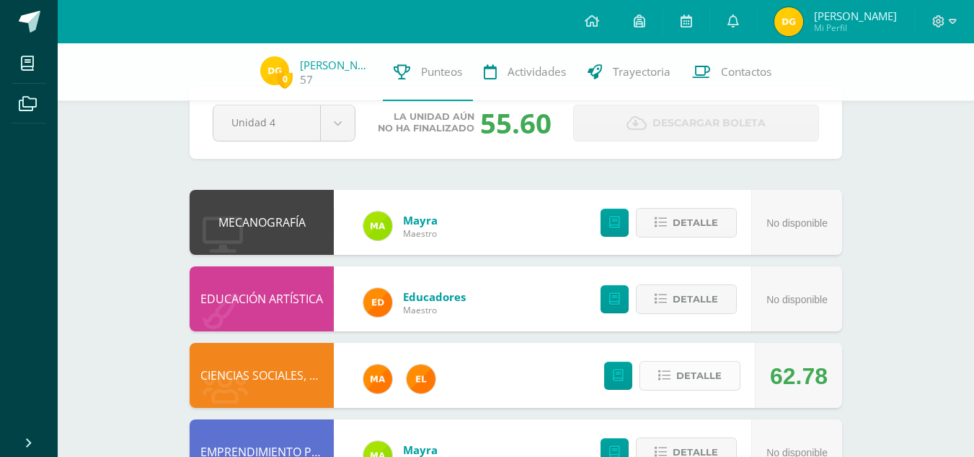
scroll to position [0, 0]
